Goal: Book appointment/travel/reservation

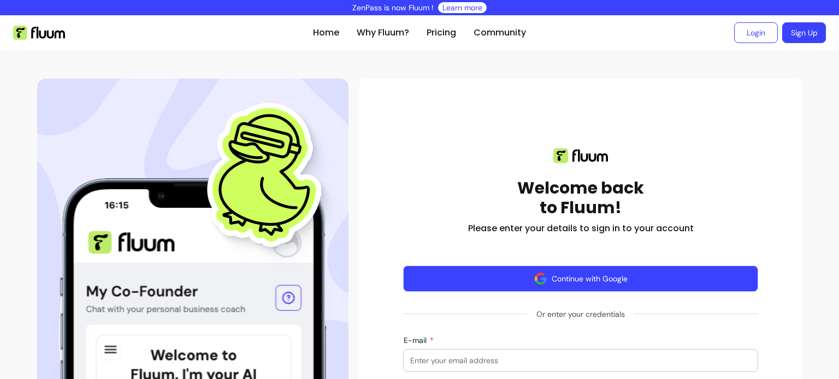
click at [597, 279] on button "Continue with Google" at bounding box center [580, 279] width 355 height 26
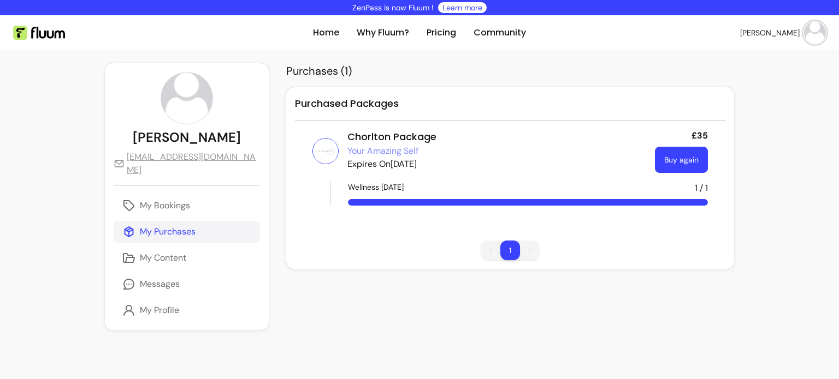
click at [681, 167] on link "Buy again" at bounding box center [681, 160] width 53 height 26
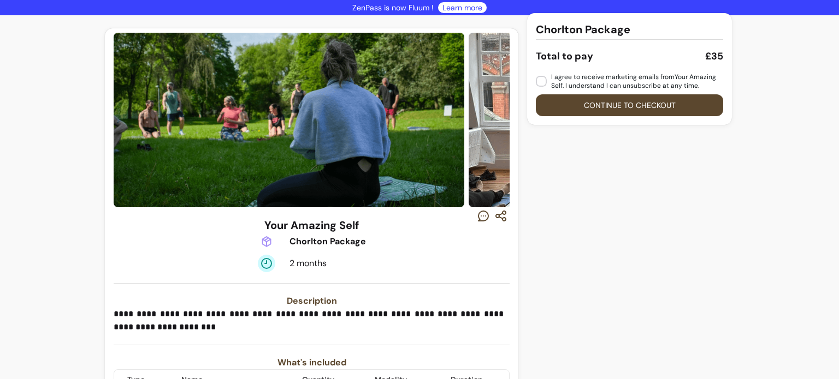
scroll to position [61, 0]
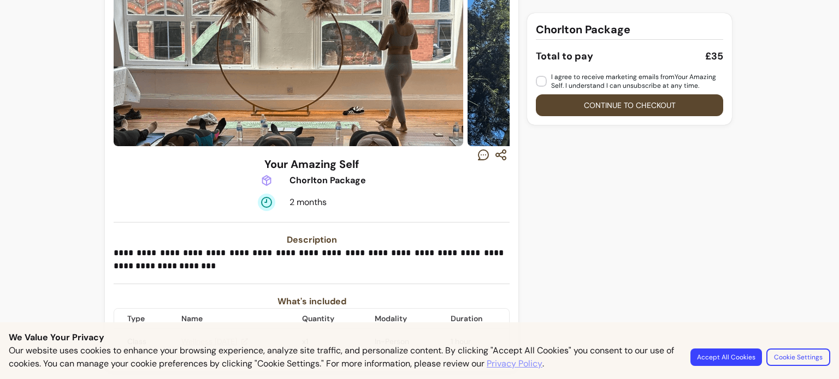
click at [735, 357] on button "Accept All Cookies" at bounding box center [726, 357] width 72 height 17
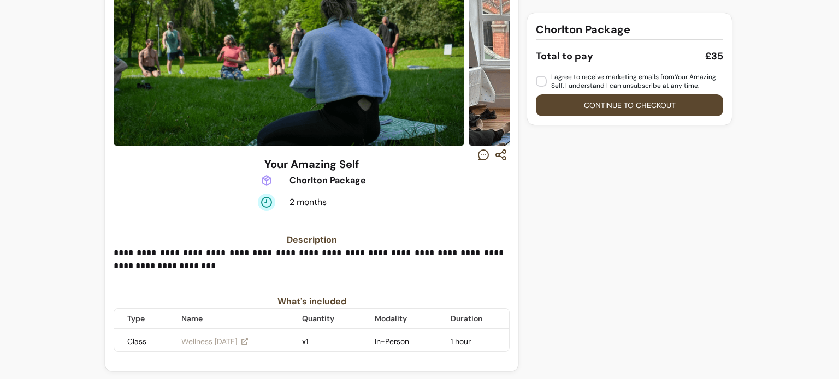
click at [480, 156] on icon "button" at bounding box center [483, 155] width 13 height 13
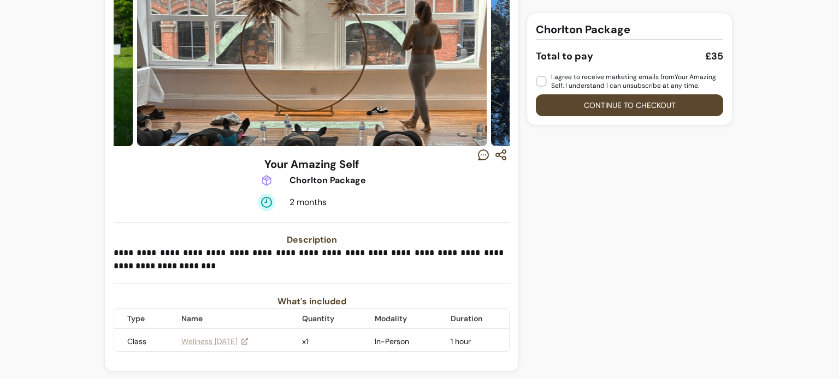
click at [477, 155] on icon "button" at bounding box center [483, 155] width 13 height 13
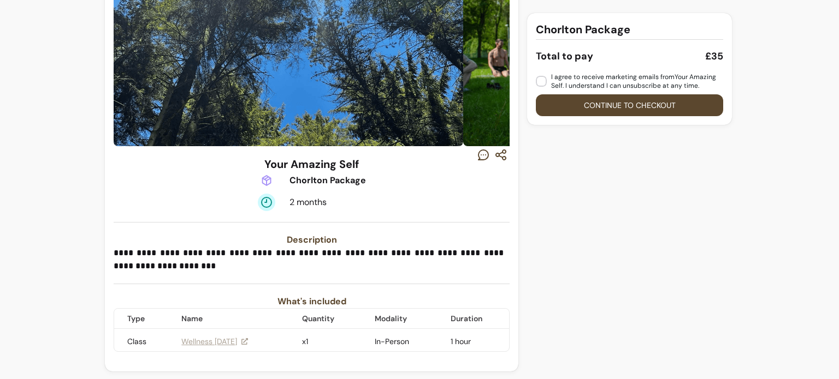
click at [238, 341] on link "Wellness [DATE]" at bounding box center [214, 341] width 67 height 11
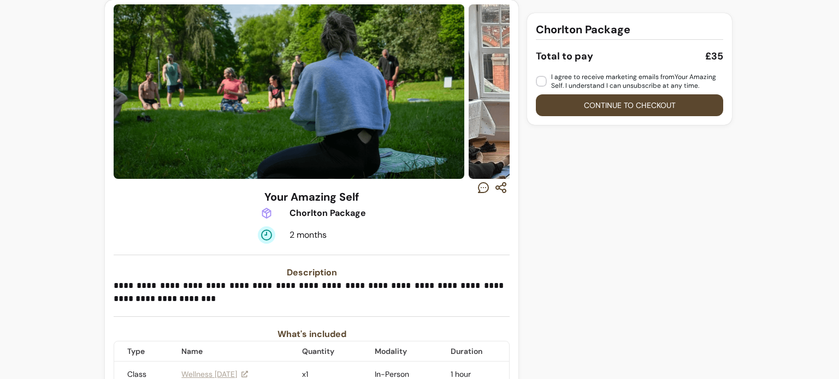
scroll to position [0, 0]
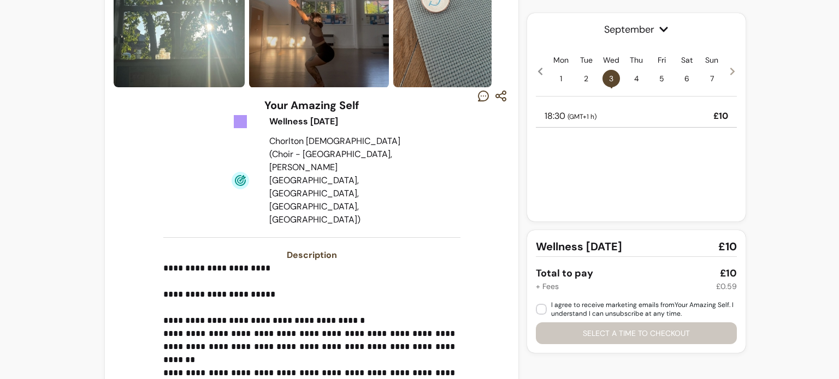
scroll to position [118, 0]
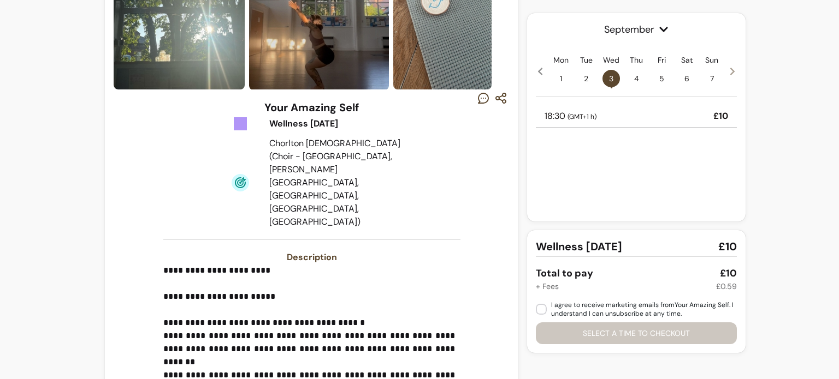
click at [730, 69] on icon at bounding box center [732, 72] width 4 height 8
click at [730, 74] on icon at bounding box center [732, 72] width 4 height 8
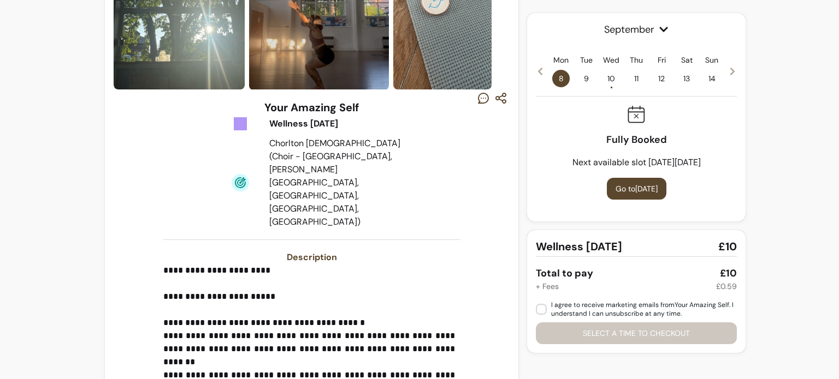
click at [604, 80] on span "10 •" at bounding box center [610, 78] width 17 height 17
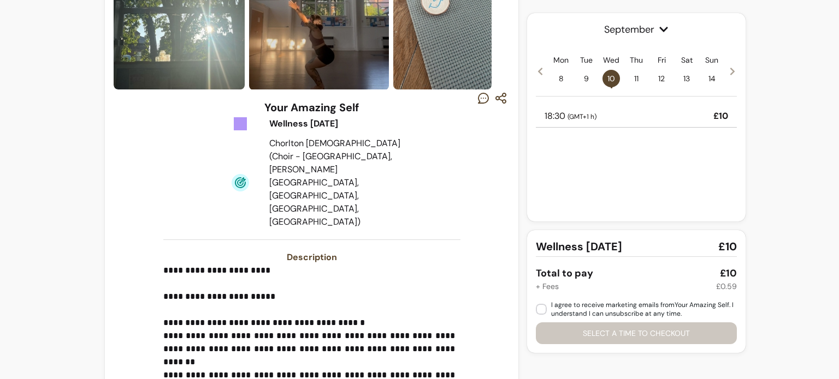
click at [603, 110] on div "18:30 ( GMT+1 h ) £10" at bounding box center [636, 116] width 201 height 22
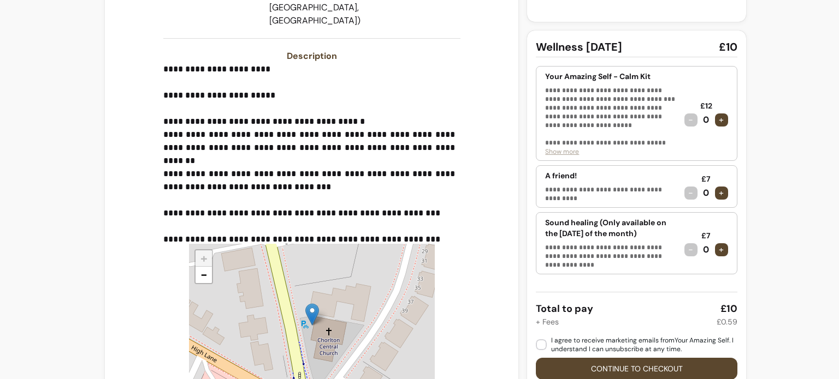
scroll to position [391, 0]
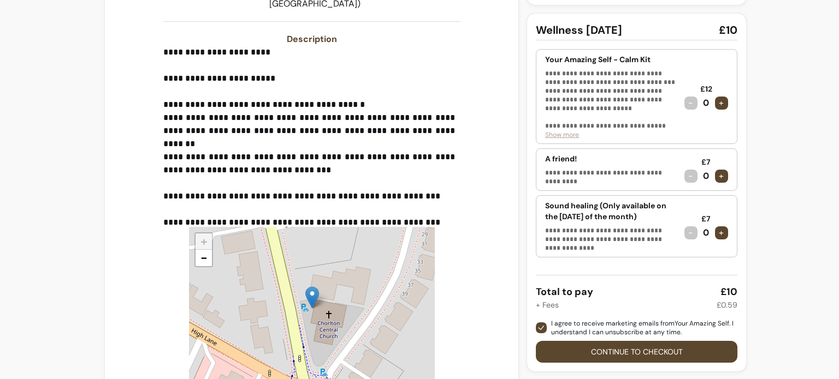
click at [622, 353] on button "Continue to checkout" at bounding box center [636, 352] width 201 height 22
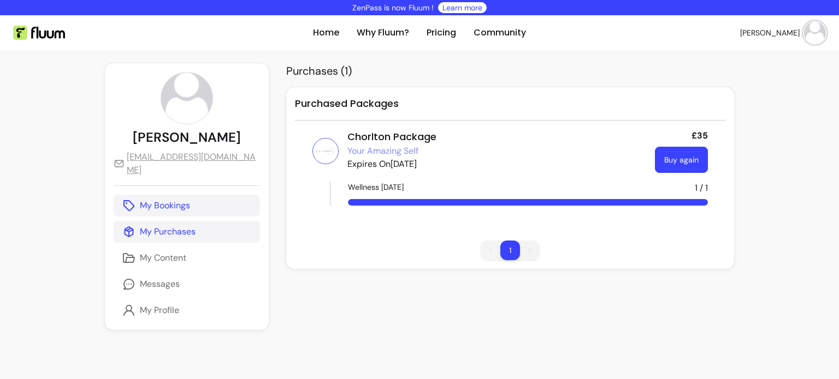
click at [165, 199] on p "My Bookings" at bounding box center [165, 205] width 50 height 13
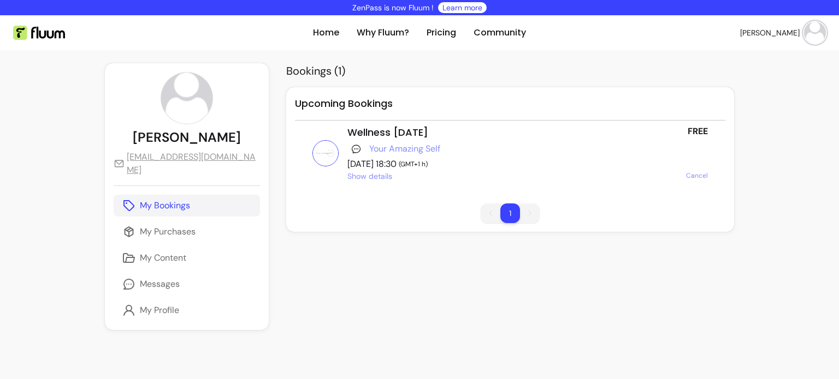
click at [347, 176] on span "Show details" at bounding box center [369, 176] width 45 height 11
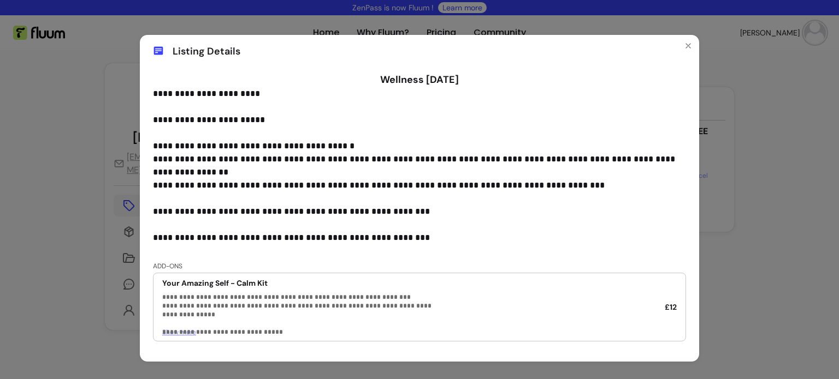
scroll to position [191, 0]
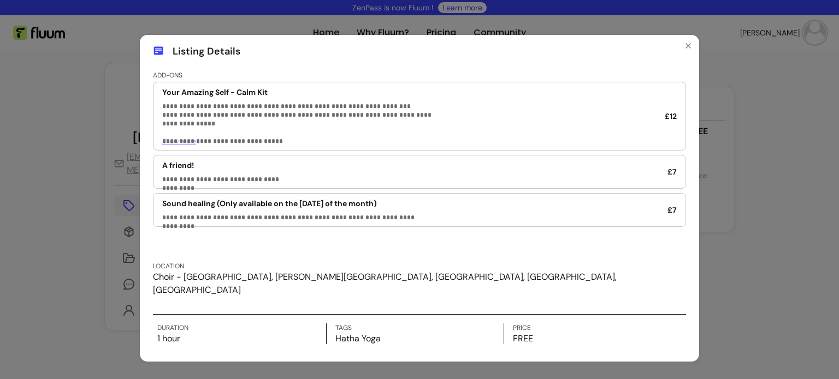
click at [90, 231] on div "**********" at bounding box center [419, 189] width 839 height 379
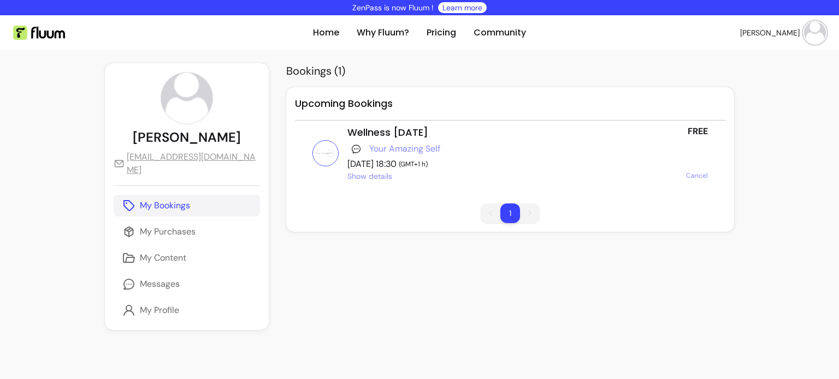
scroll to position [0, 0]
